Goal: Task Accomplishment & Management: Manage account settings

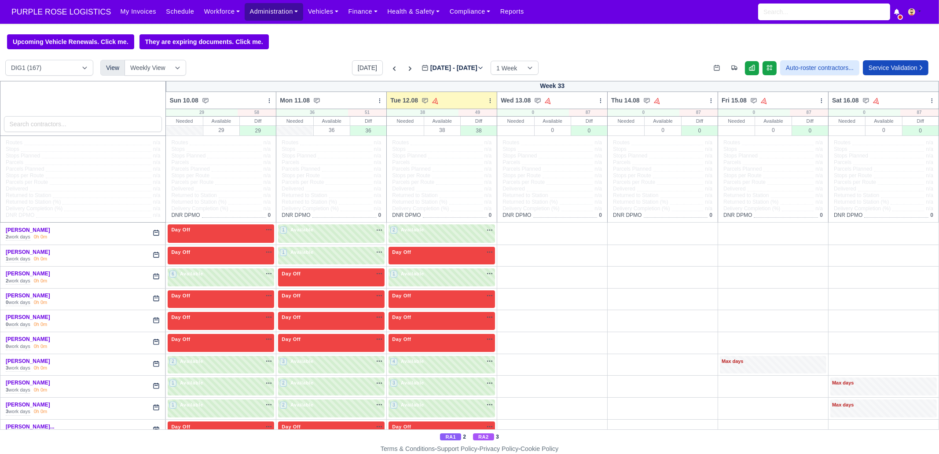
click at [248, 15] on link "Administration" at bounding box center [274, 11] width 58 height 17
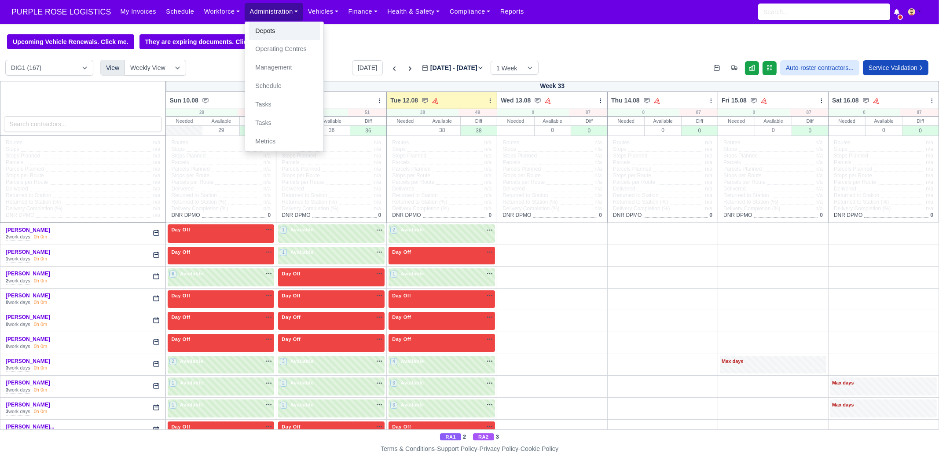
click at [250, 31] on link "Depots" at bounding box center [284, 31] width 71 height 18
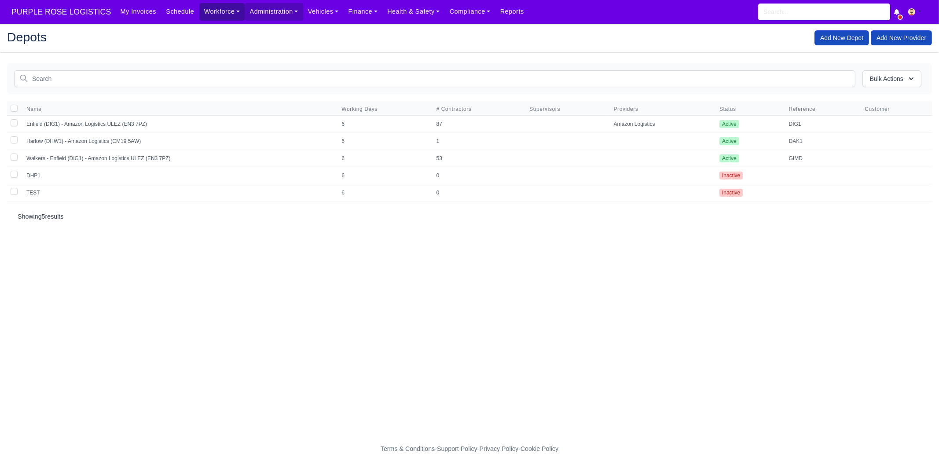
click at [209, 8] on link "Workforce" at bounding box center [222, 11] width 46 height 17
click at [203, 33] on link "Manpower" at bounding box center [238, 31] width 71 height 18
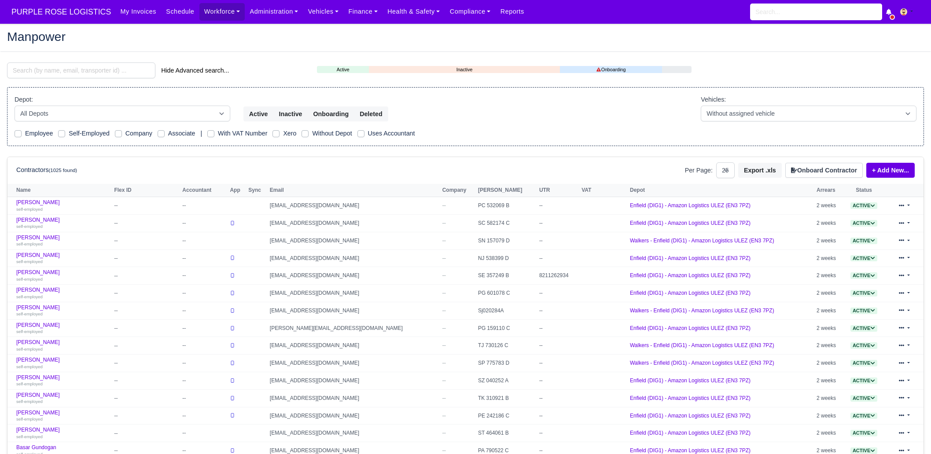
select select "25"
click at [95, 70] on input "search" at bounding box center [81, 71] width 148 height 16
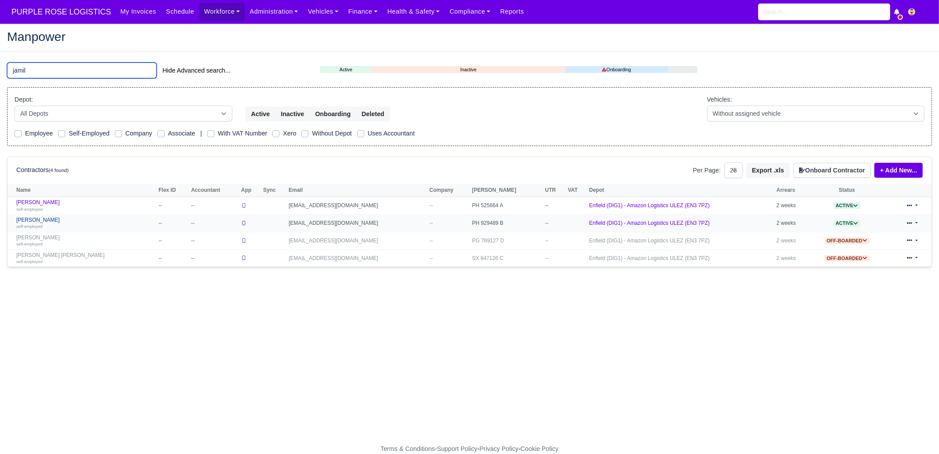
type input "jamil"
click at [49, 221] on link "Muhammad Waleed Jamil self-employed" at bounding box center [85, 223] width 138 height 13
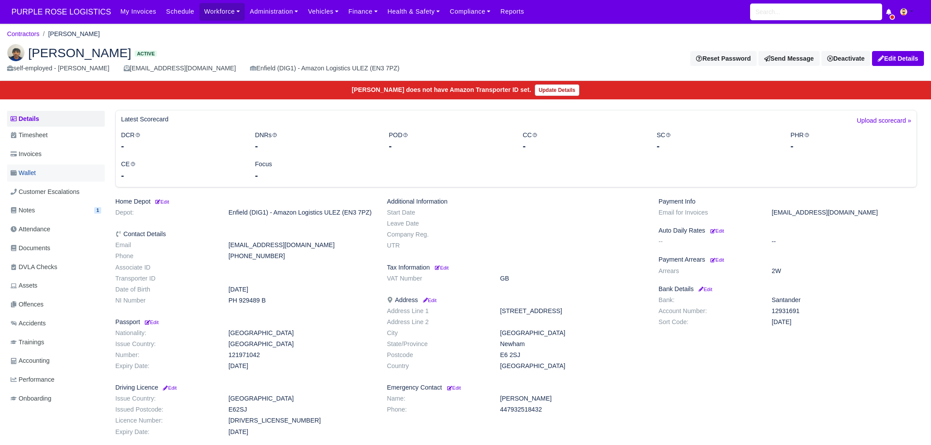
click at [44, 169] on link "Wallet" at bounding box center [56, 173] width 98 height 17
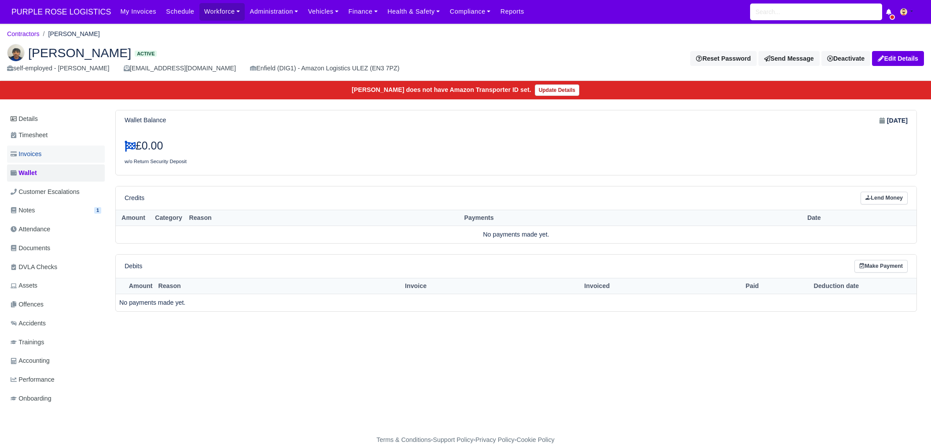
click at [36, 152] on span "Invoices" at bounding box center [26, 154] width 31 height 10
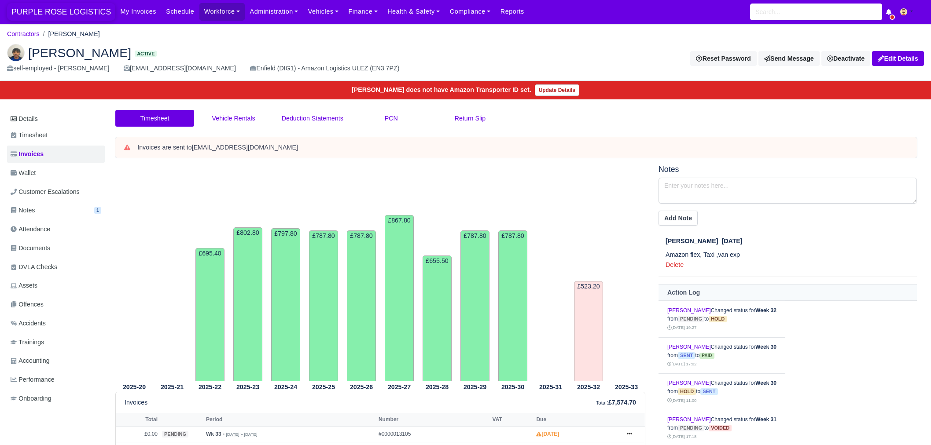
click at [44, 15] on span "PURPLE ROSE LOGISTICS" at bounding box center [61, 12] width 108 height 18
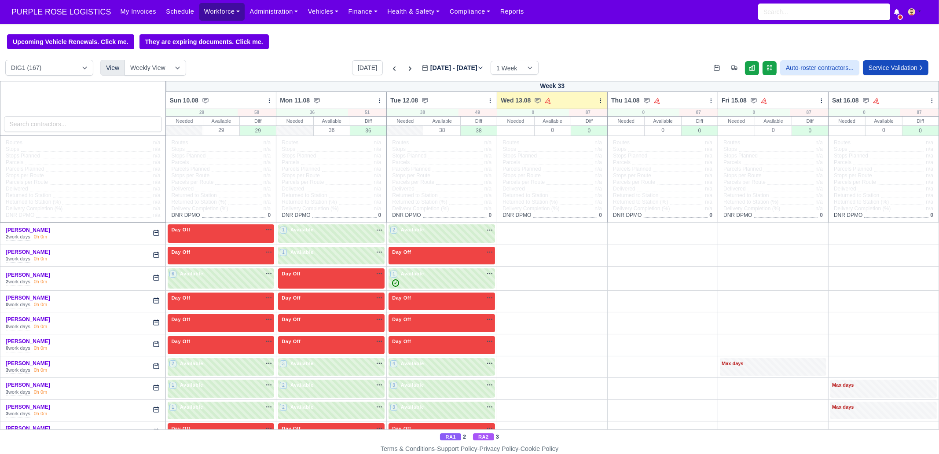
click at [214, 18] on link "Workforce" at bounding box center [222, 11] width 46 height 17
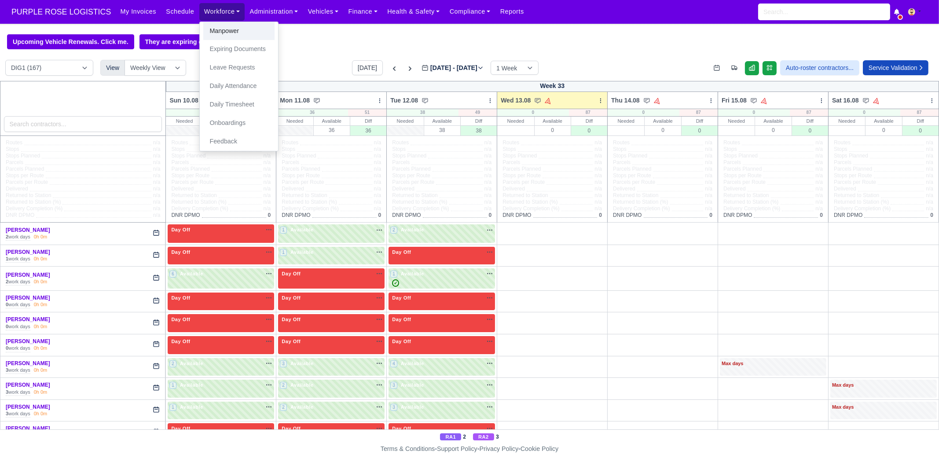
click at [203, 34] on link "Manpower" at bounding box center [238, 31] width 71 height 18
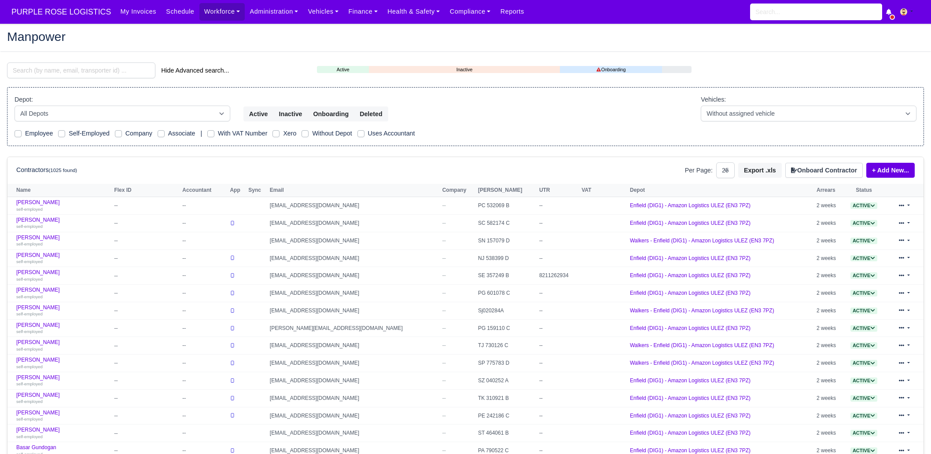
select select "25"
click at [90, 71] on input "search" at bounding box center [81, 71] width 148 height 16
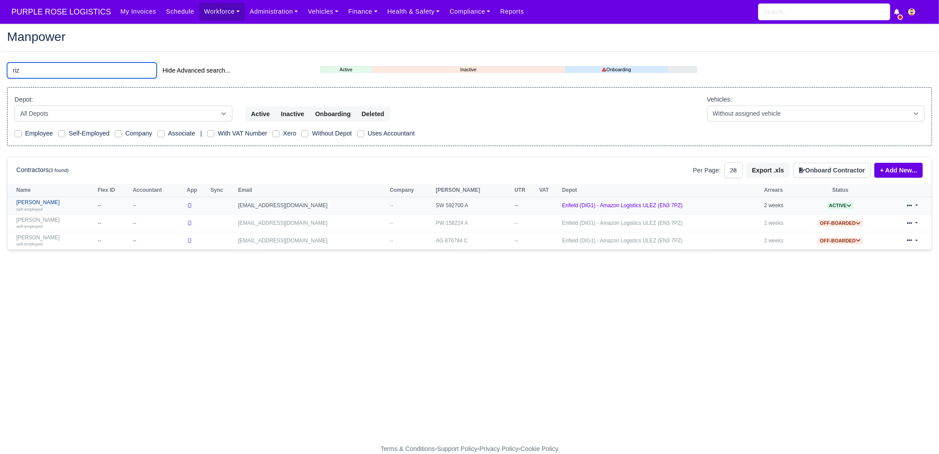
type input "riz"
click at [52, 204] on link "Mehrshad Rizi self-employed" at bounding box center [54, 205] width 77 height 13
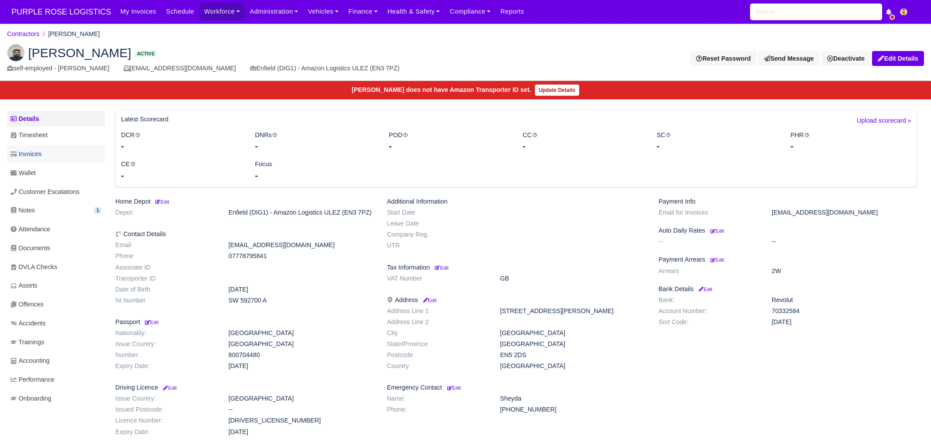
click at [35, 162] on link "Invoices" at bounding box center [56, 154] width 98 height 17
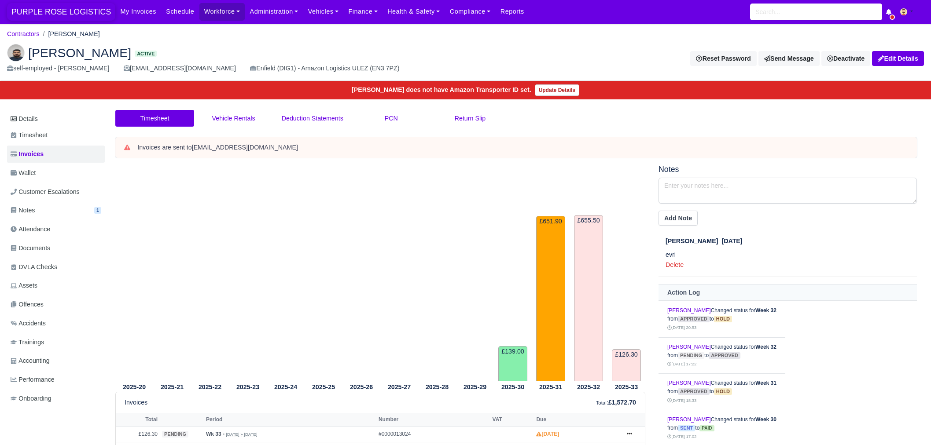
click at [48, 12] on span "PURPLE ROSE LOGISTICS" at bounding box center [61, 12] width 108 height 18
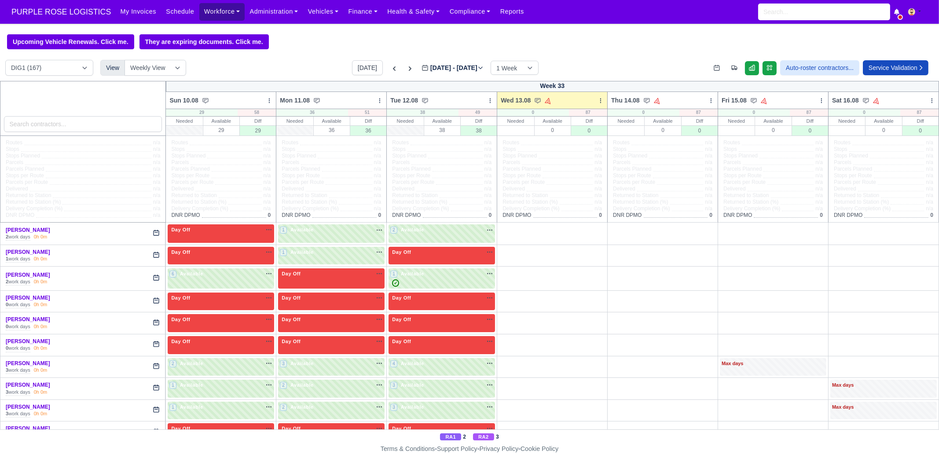
drag, startPoint x: 212, startPoint y: 12, endPoint x: 219, endPoint y: 15, distance: 7.7
click at [212, 12] on link "Workforce" at bounding box center [222, 11] width 46 height 17
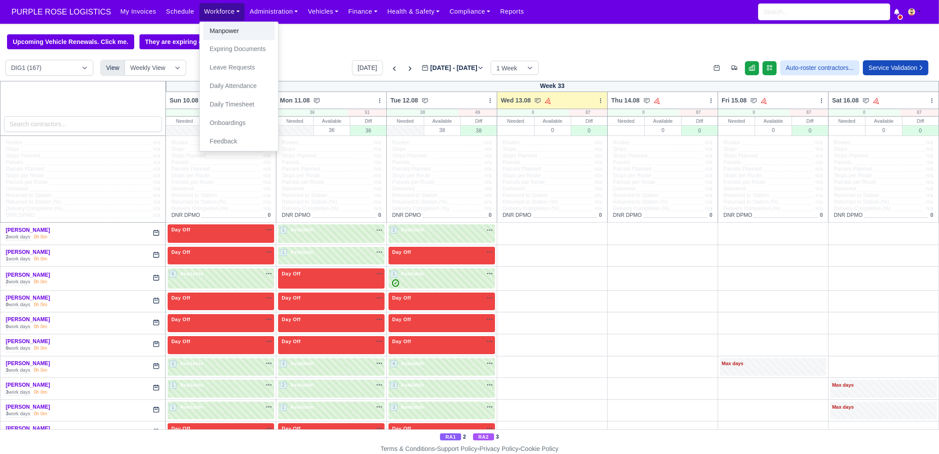
click at [221, 23] on link "Manpower" at bounding box center [238, 31] width 71 height 18
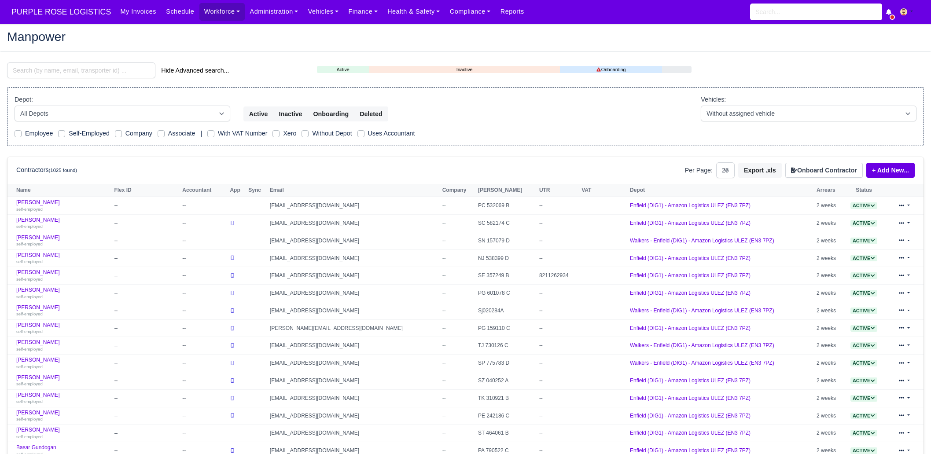
select select "25"
click at [89, 67] on input "search" at bounding box center [81, 71] width 148 height 16
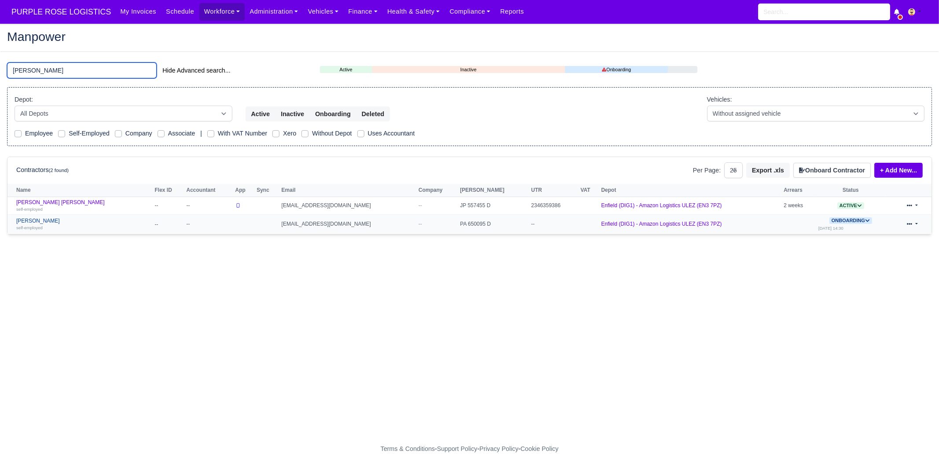
type input "[PERSON_NAME]"
click at [45, 221] on link "Glen Adetoro self-employed" at bounding box center [83, 224] width 134 height 13
select select "25"
click at [51, 208] on div "self-employed" at bounding box center [83, 209] width 134 height 6
